Goal: Task Accomplishment & Management: Use online tool/utility

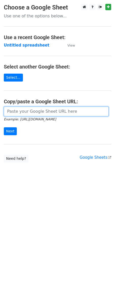
drag, startPoint x: 33, startPoint y: 114, endPoint x: 43, endPoint y: 115, distance: 10.3
click at [32, 115] on input "url" at bounding box center [56, 111] width 105 height 10
paste input "[URL][DOMAIN_NAME]"
type input "[URL][DOMAIN_NAME]"
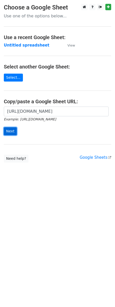
click at [12, 133] on input "Next" at bounding box center [10, 131] width 13 height 8
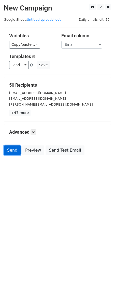
click at [14, 152] on link "Send" at bounding box center [12, 150] width 17 height 10
